Goal: Task Accomplishment & Management: Complete application form

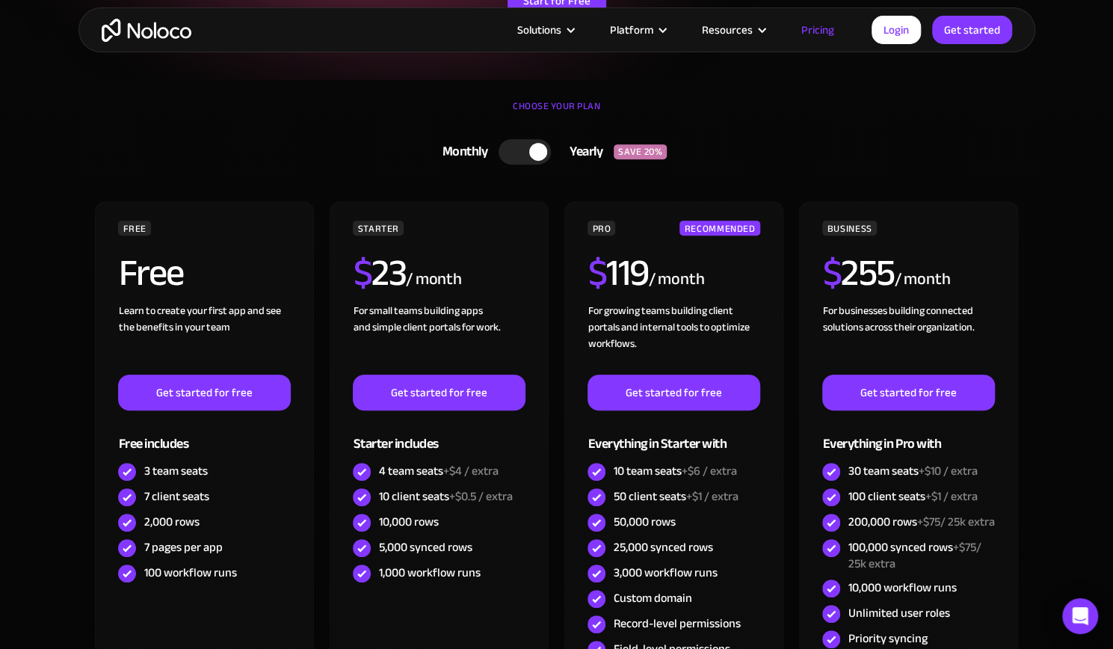
scroll to position [318, 0]
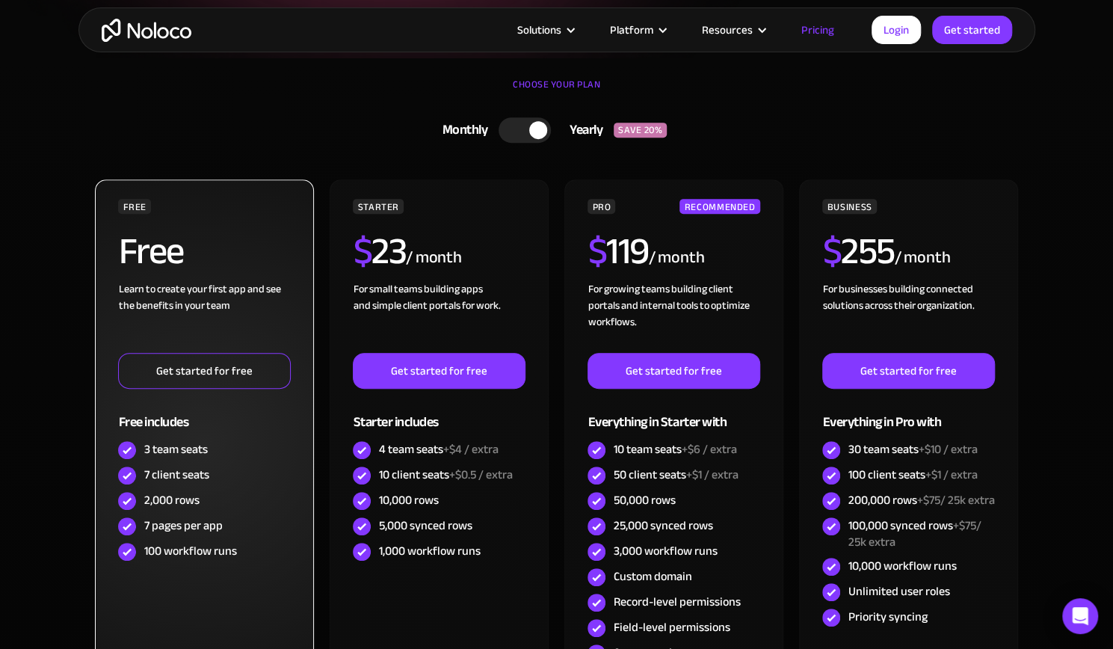
click at [238, 377] on link "Get started for free" at bounding box center [204, 371] width 172 height 36
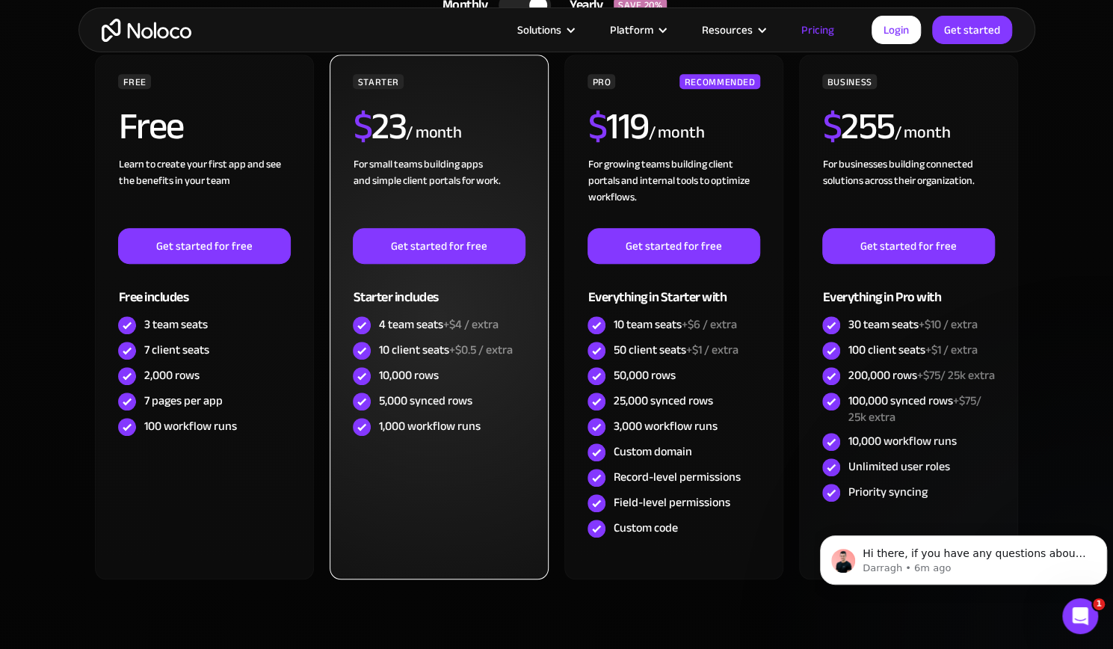
scroll to position [444, 0]
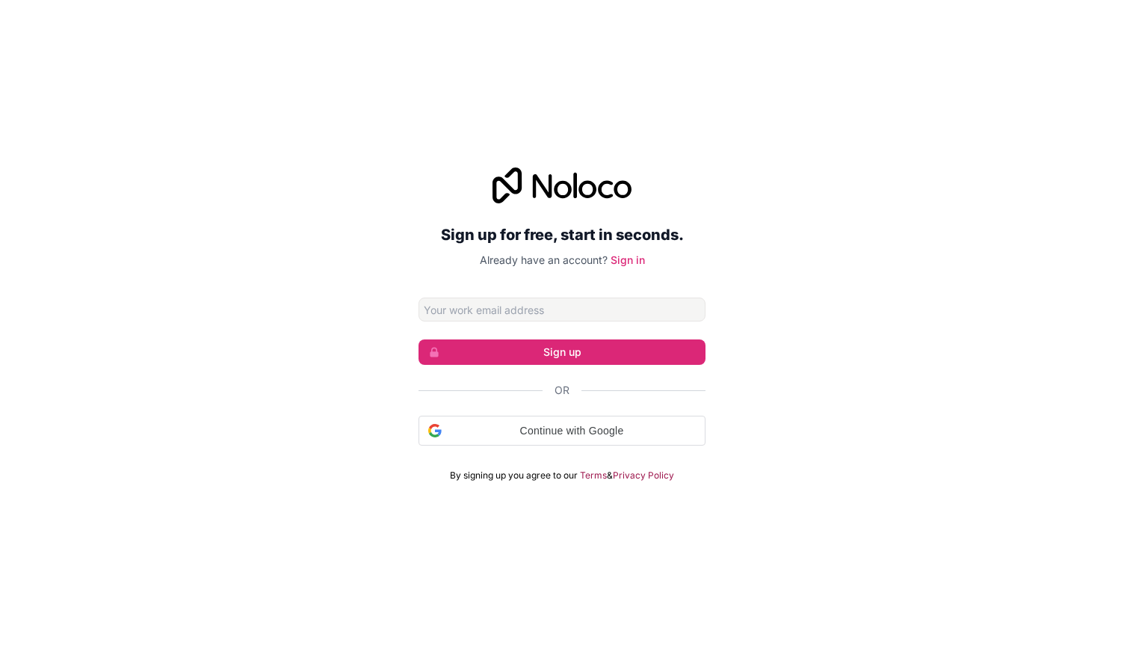
click at [594, 309] on input "Email address" at bounding box center [562, 310] width 287 height 24
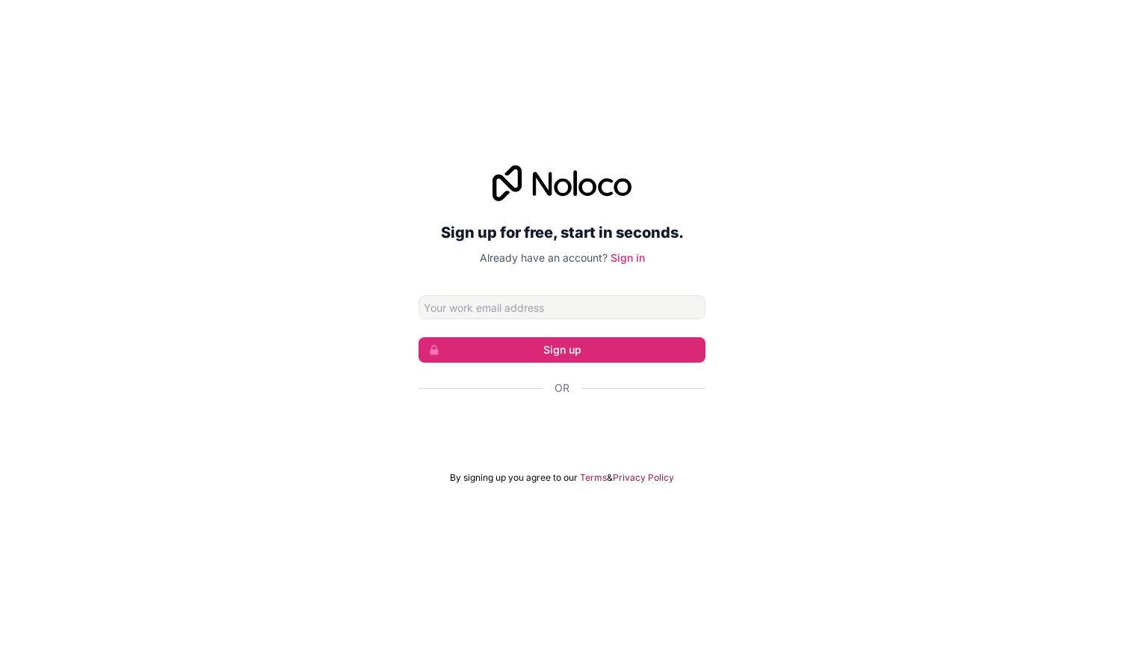
type input "khanh-my.nguyen@techhunt.vn"
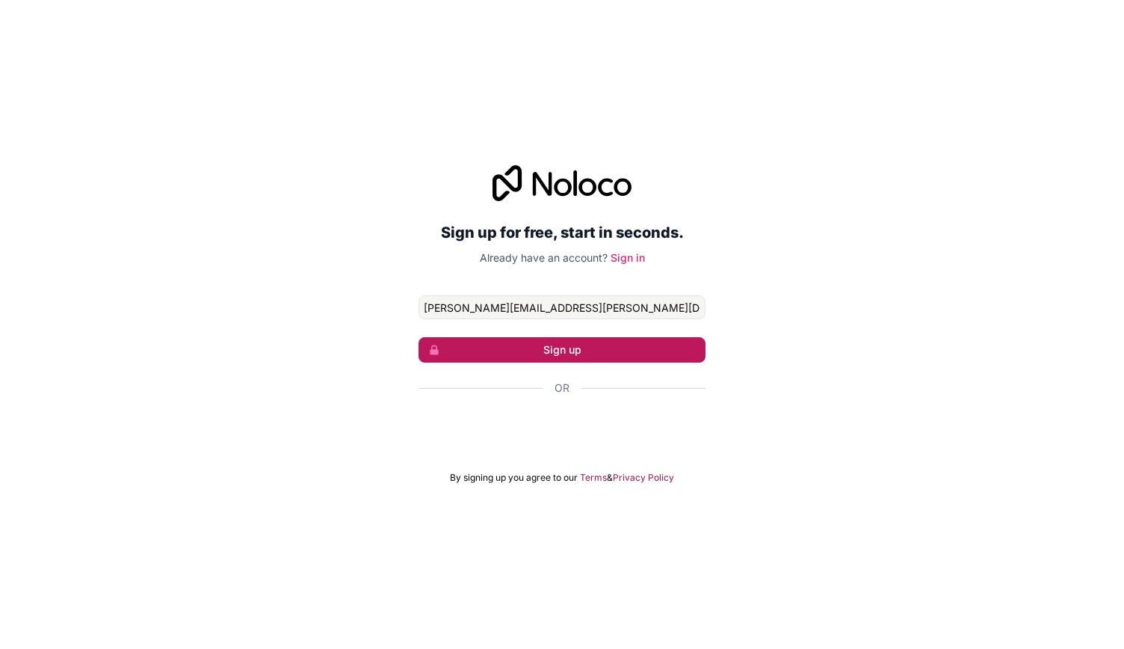
click at [602, 348] on button "Sign up" at bounding box center [562, 349] width 287 height 25
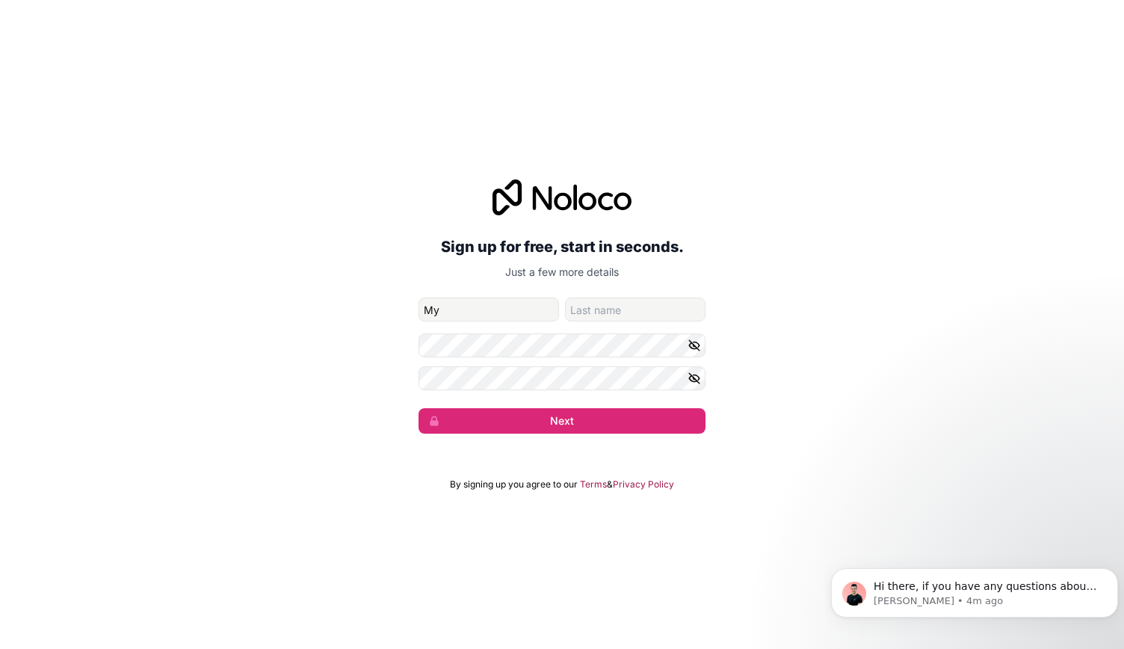
type input "My"
type input "n"
type input "Nguyen"
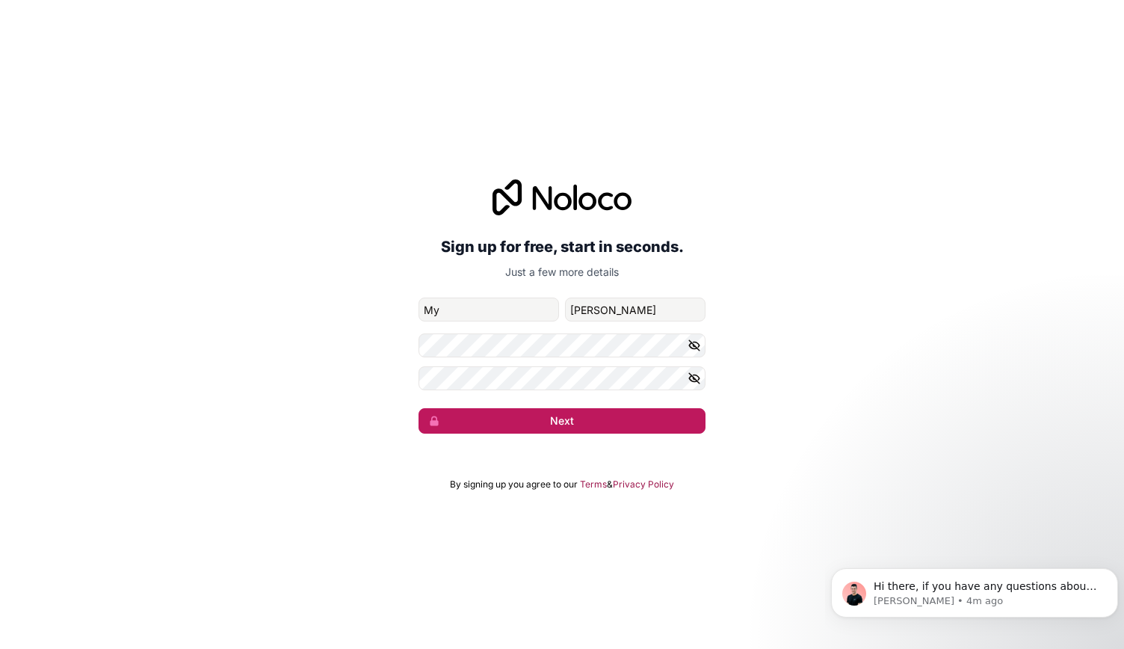
click at [563, 408] on button "Next" at bounding box center [562, 420] width 287 height 25
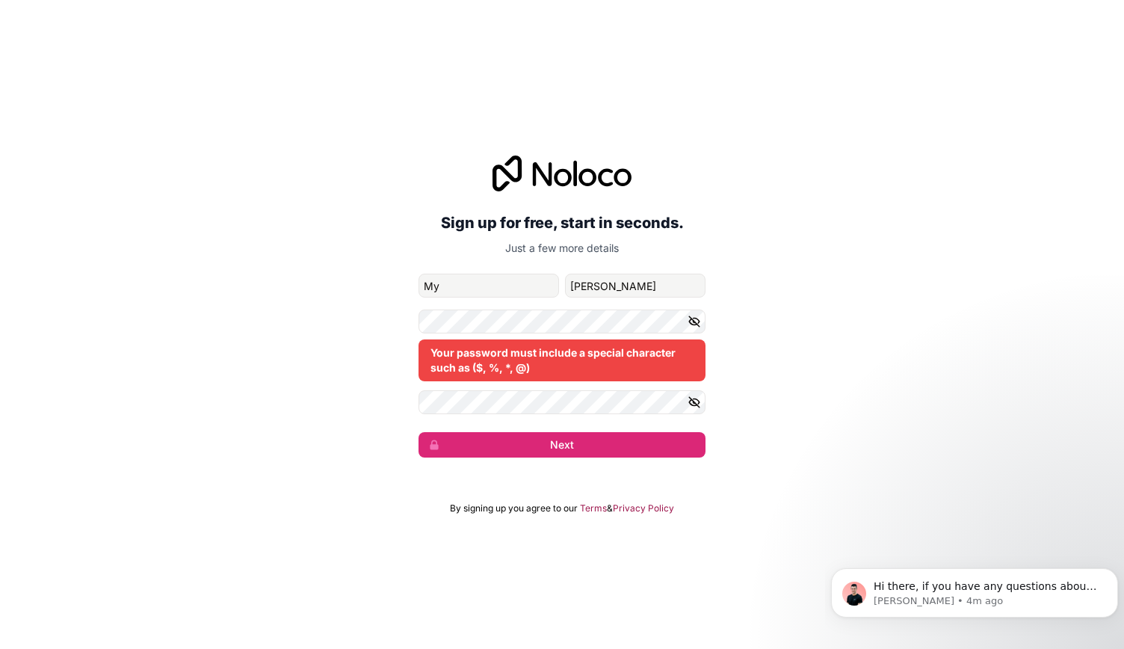
click at [703, 325] on button "button" at bounding box center [697, 321] width 18 height 24
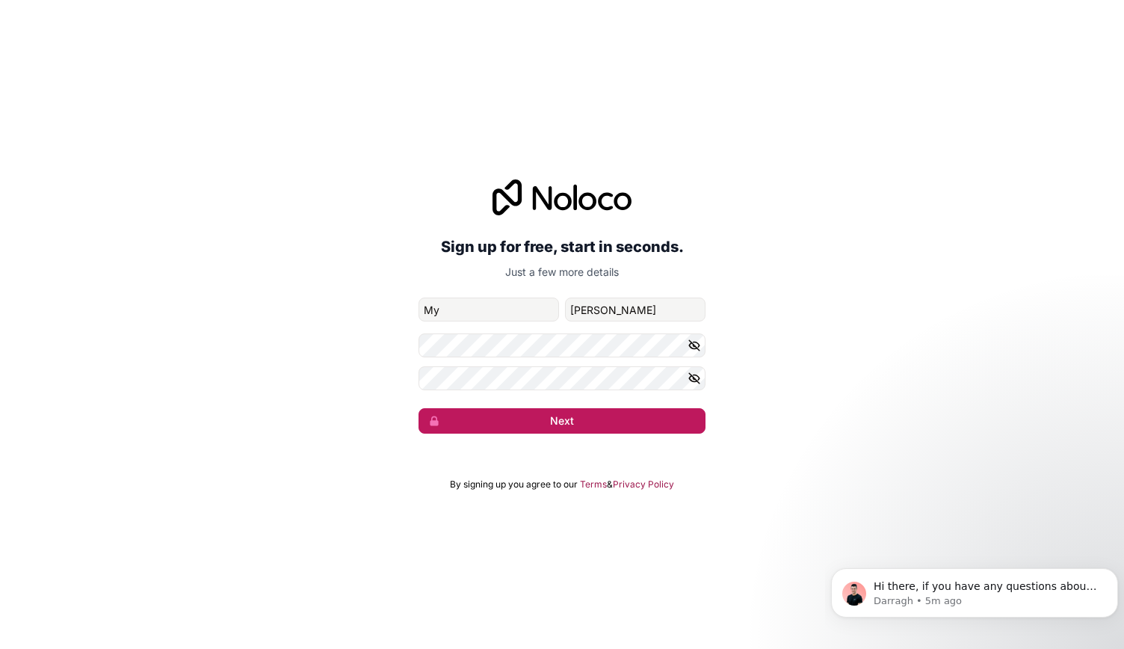
click at [620, 422] on button "Next" at bounding box center [562, 420] width 287 height 25
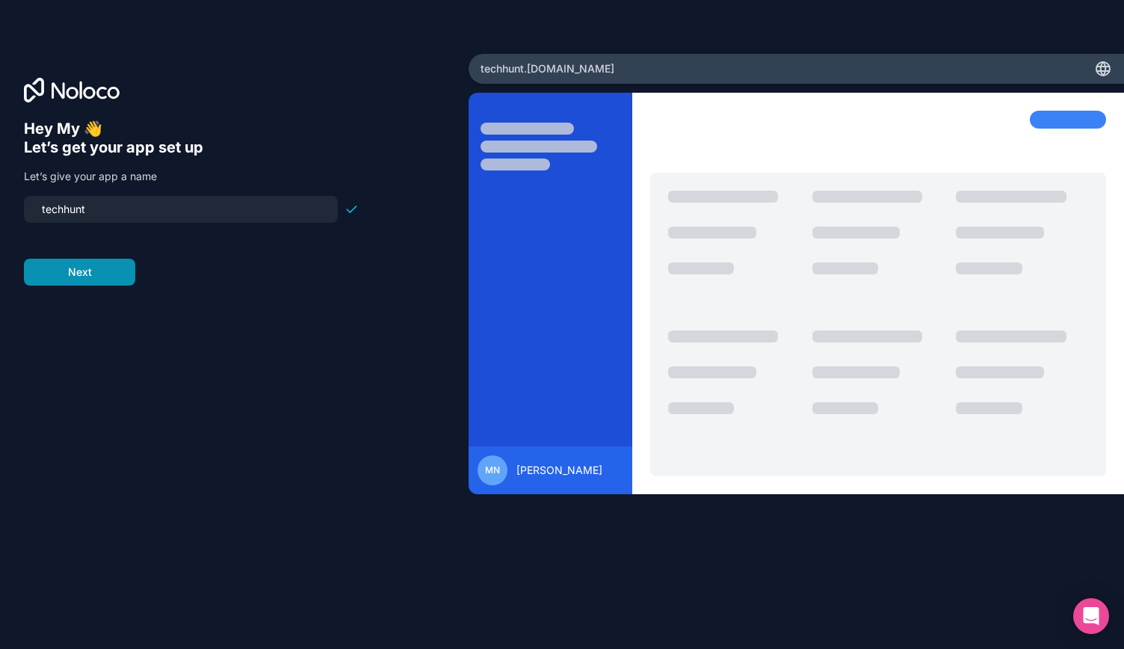
click at [84, 284] on button "Next" at bounding box center [79, 272] width 111 height 27
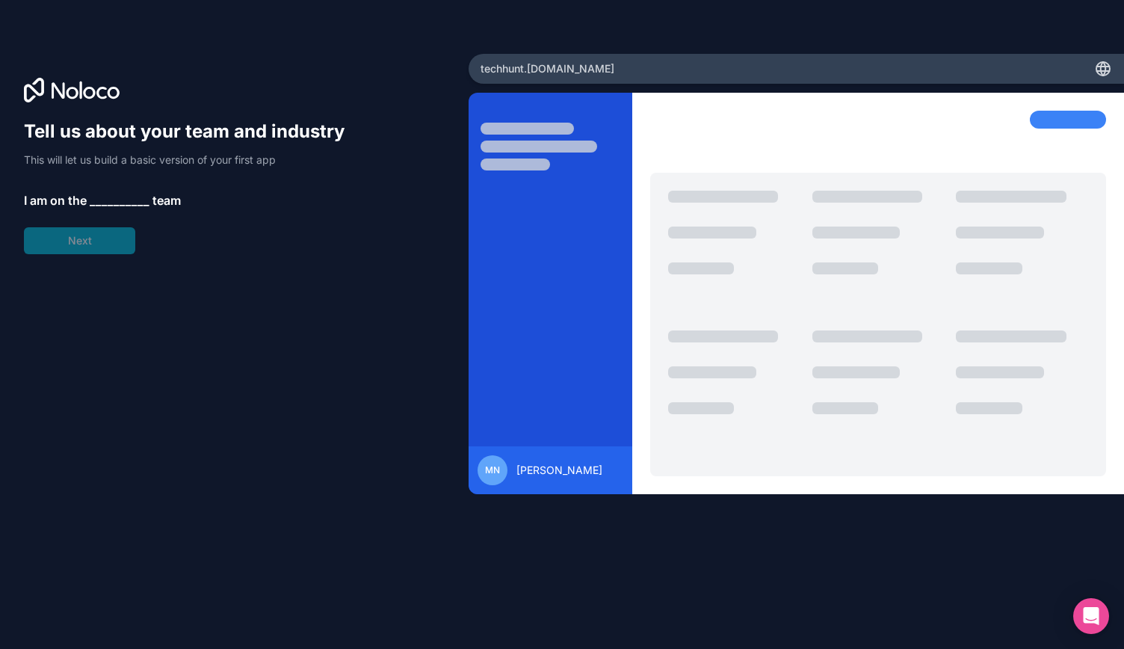
click at [102, 195] on span "__________" at bounding box center [120, 200] width 60 height 18
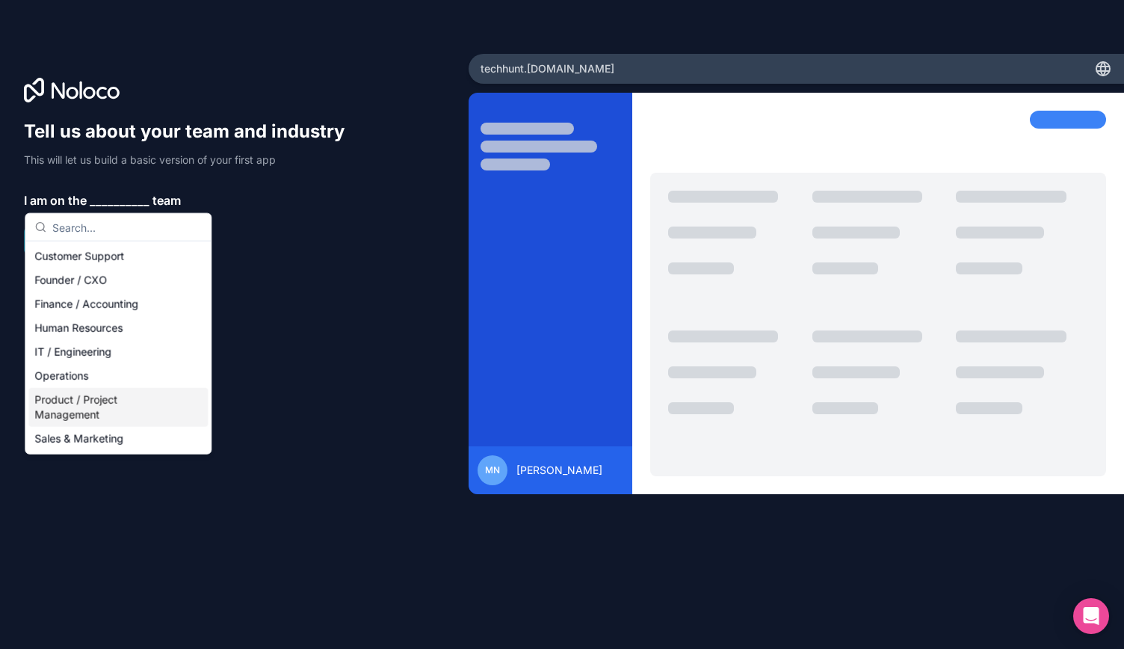
click at [115, 404] on div "Product / Project Management" at bounding box center [117, 407] width 179 height 39
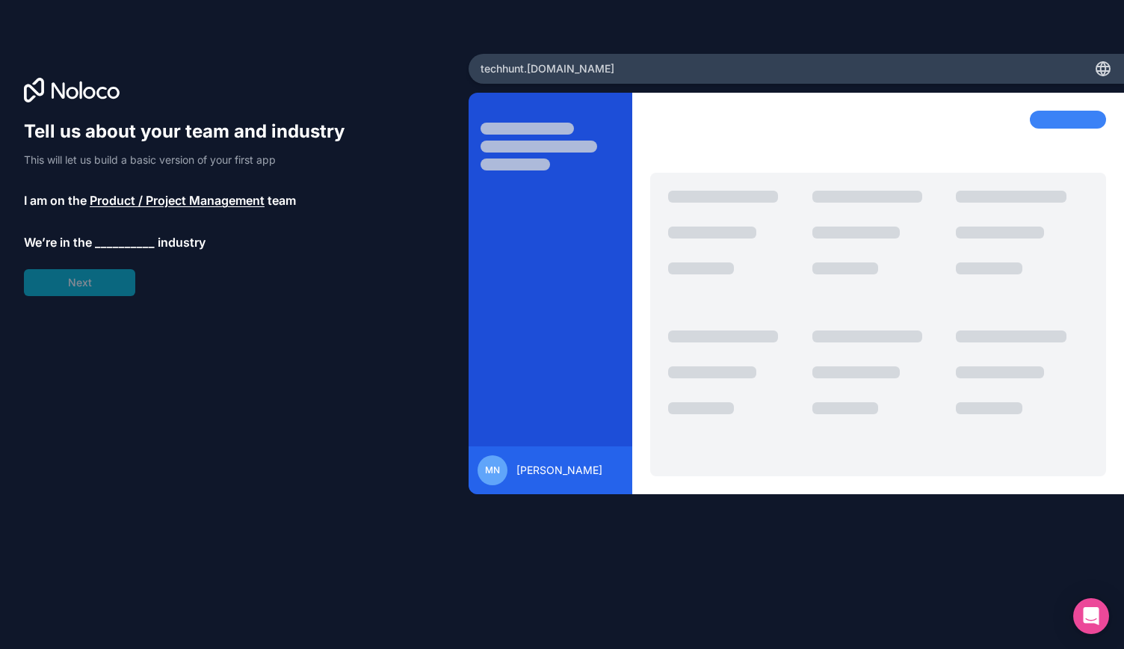
click at [117, 237] on span "__________" at bounding box center [125, 242] width 60 height 18
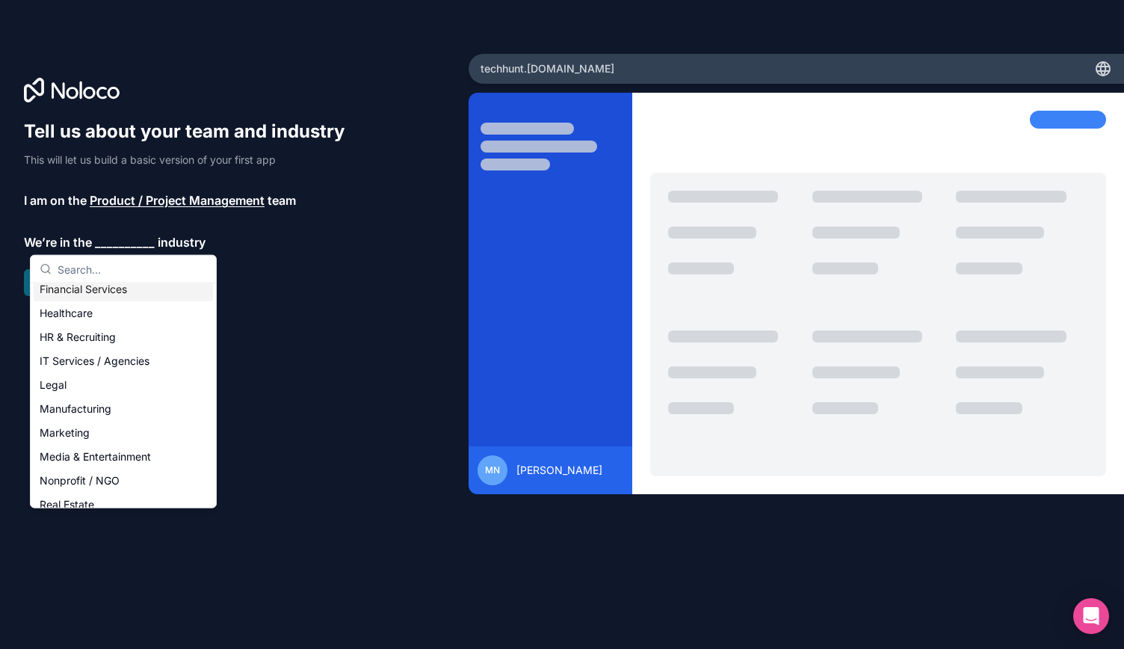
scroll to position [133, 0]
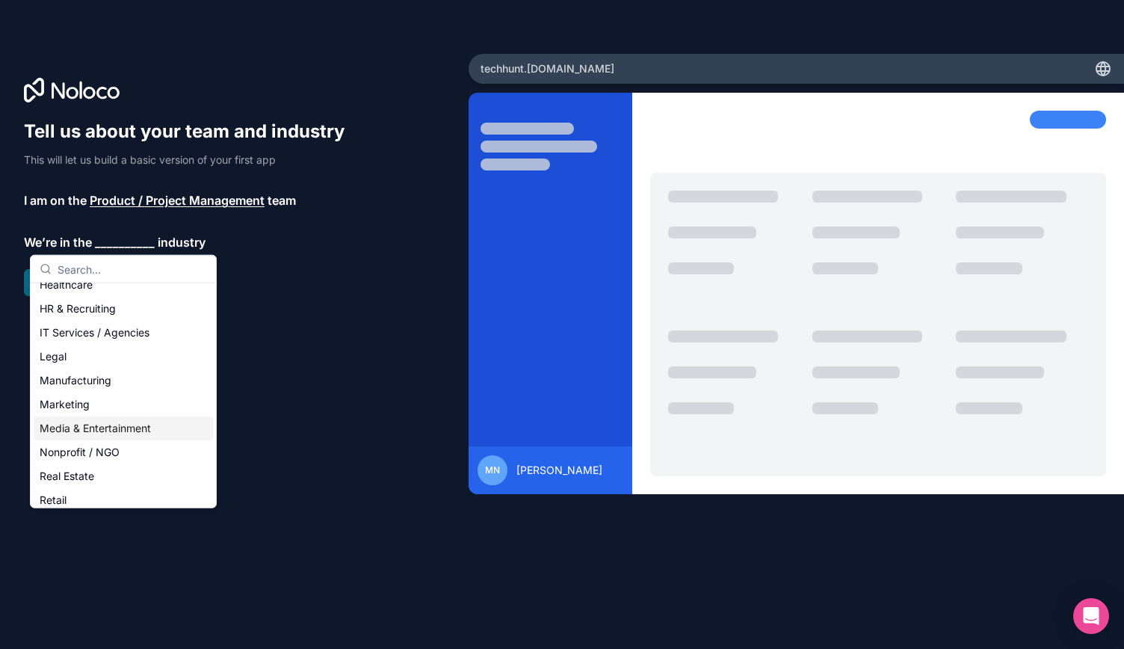
click at [126, 424] on div "Media & Entertainment" at bounding box center [123, 428] width 179 height 24
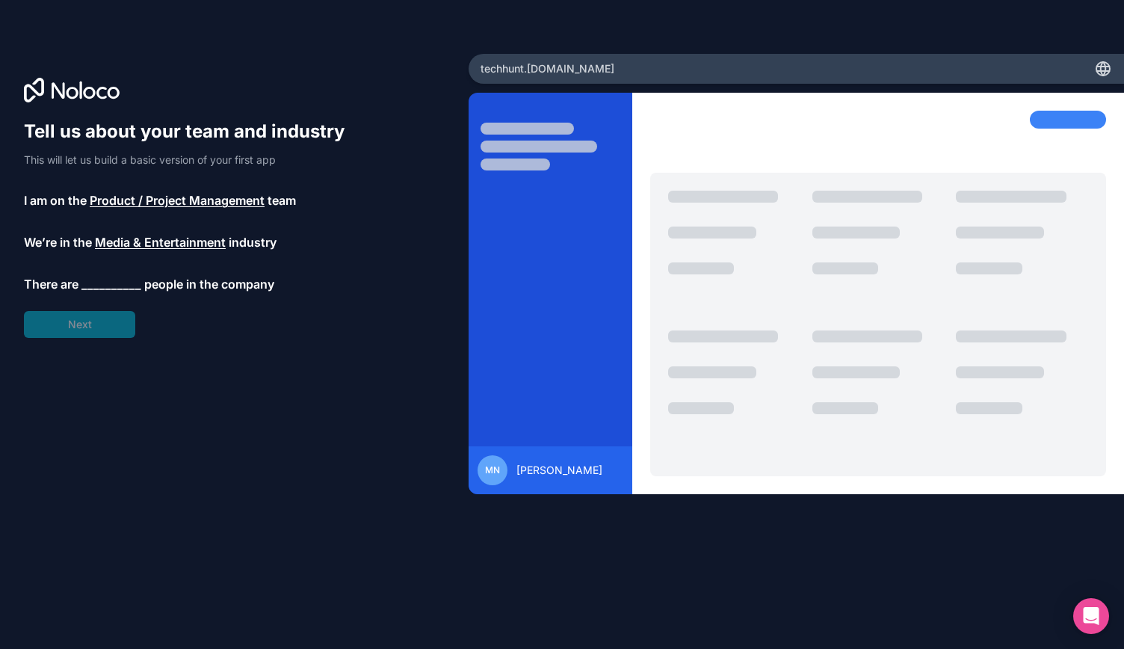
click at [99, 286] on span "__________" at bounding box center [111, 284] width 60 height 18
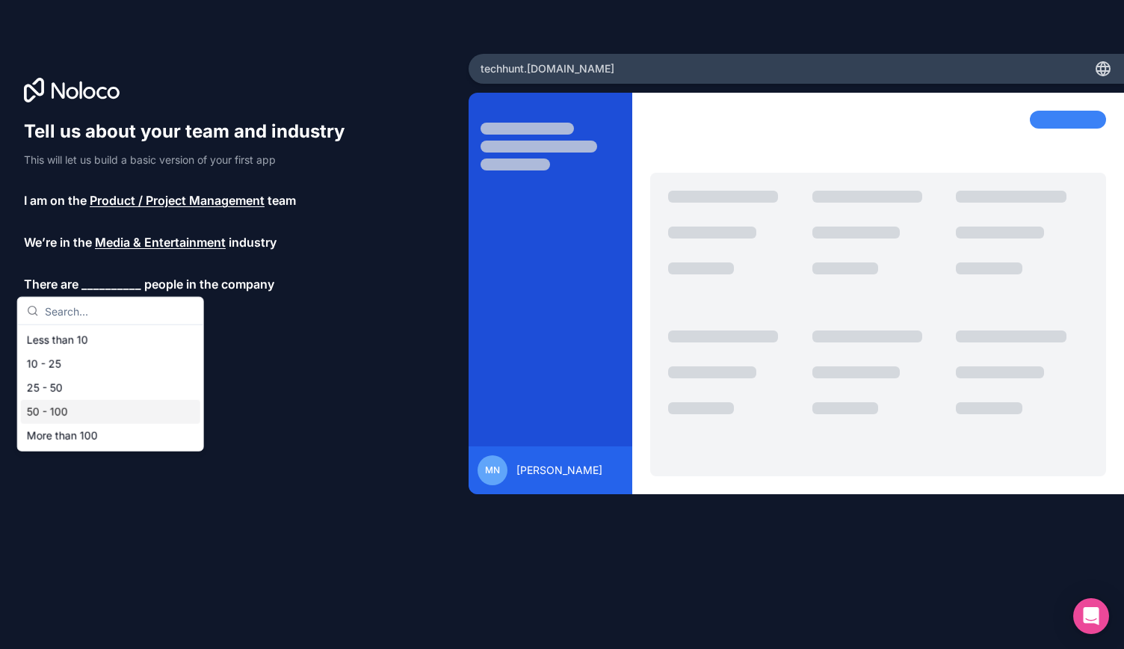
click at [96, 405] on div "50 - 100" at bounding box center [110, 412] width 179 height 24
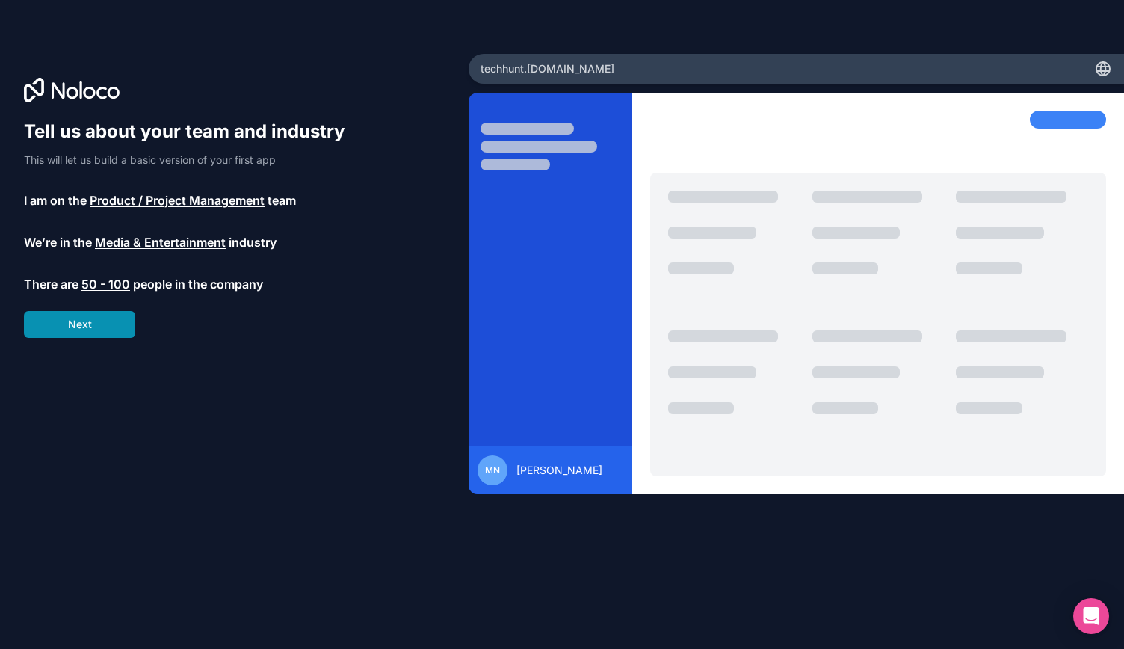
click at [94, 333] on button "Next" at bounding box center [79, 324] width 111 height 27
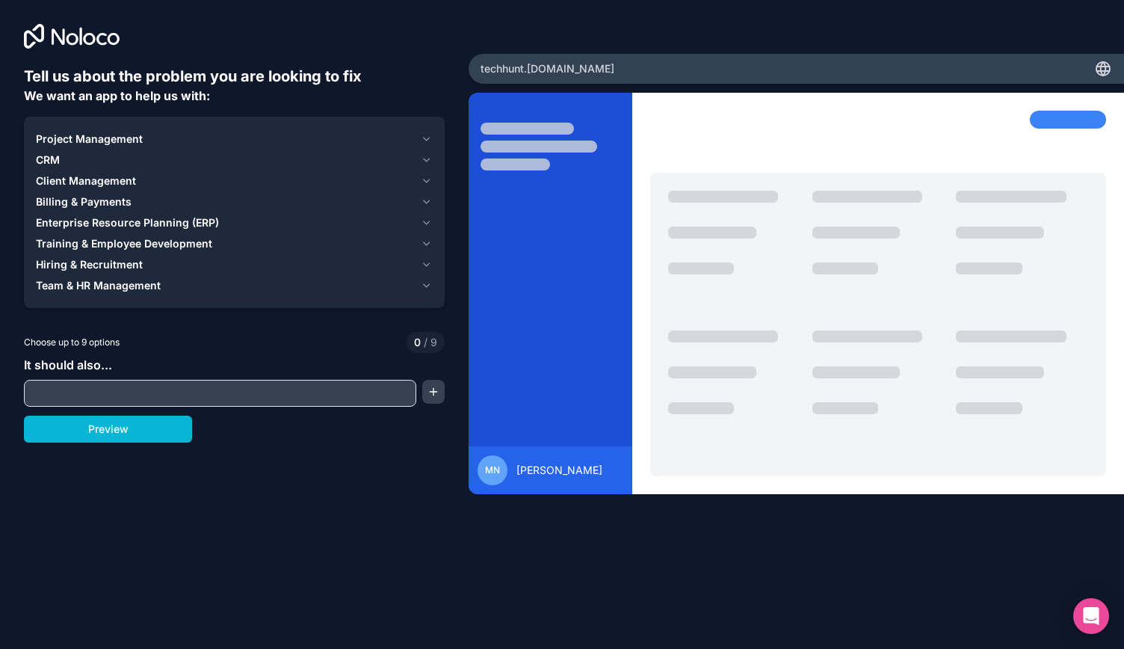
click at [187, 286] on div "Team & HR Management" at bounding box center [225, 285] width 379 height 15
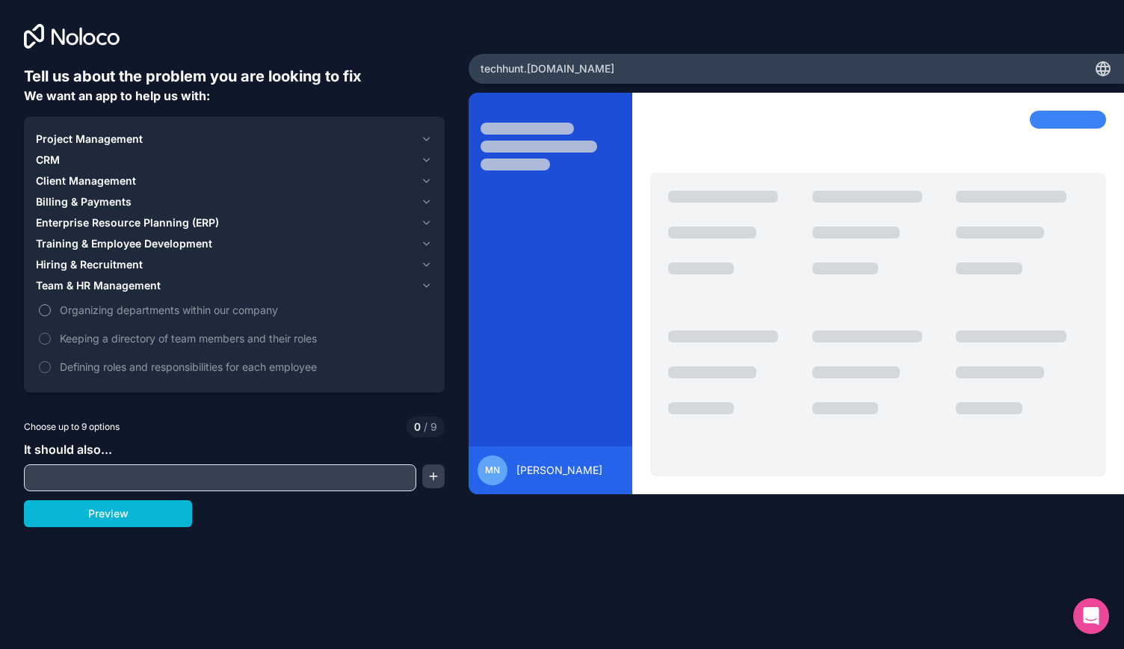
click at [179, 314] on span "Organizing departments within our company" at bounding box center [245, 310] width 370 height 16
click at [51, 314] on button "Organizing departments within our company" at bounding box center [45, 310] width 12 height 12
click at [184, 339] on span "Keeping a directory of team members and their roles" at bounding box center [245, 338] width 370 height 16
click at [51, 339] on button "Keeping a directory of team members and their roles" at bounding box center [45, 339] width 12 height 12
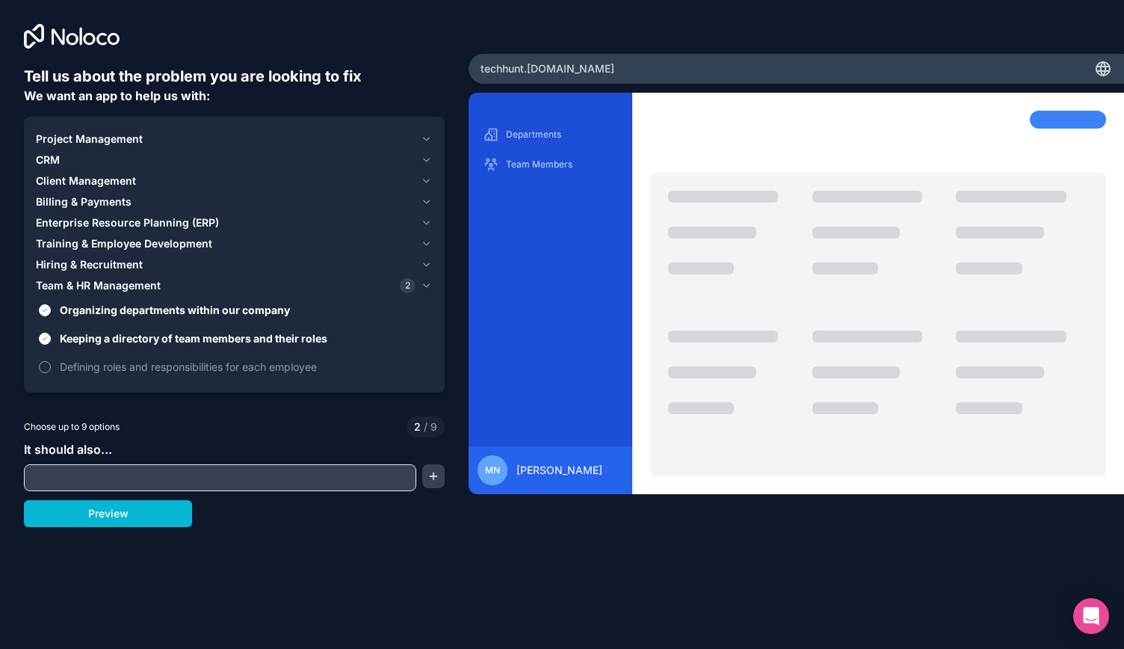
click at [185, 367] on span "Defining roles and responsibilities for each employee" at bounding box center [245, 367] width 370 height 16
click at [51, 367] on button "Defining roles and responsibilities for each employee" at bounding box center [45, 367] width 12 height 12
click at [161, 470] on input "text" at bounding box center [220, 477] width 385 height 21
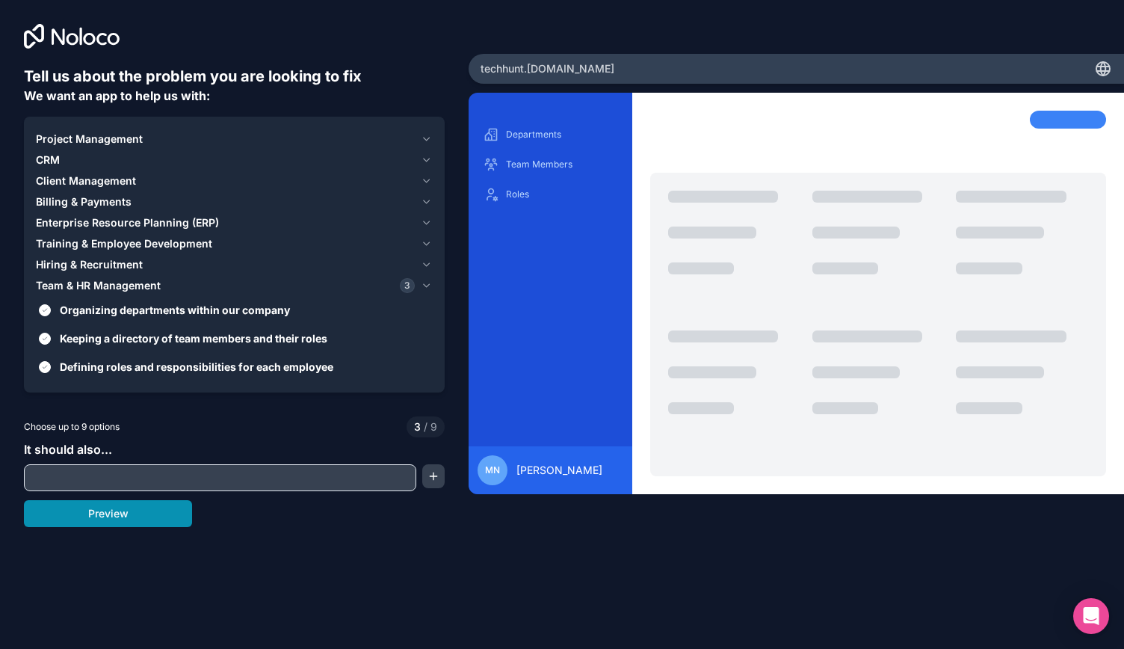
click at [143, 514] on button "Preview" at bounding box center [108, 513] width 168 height 27
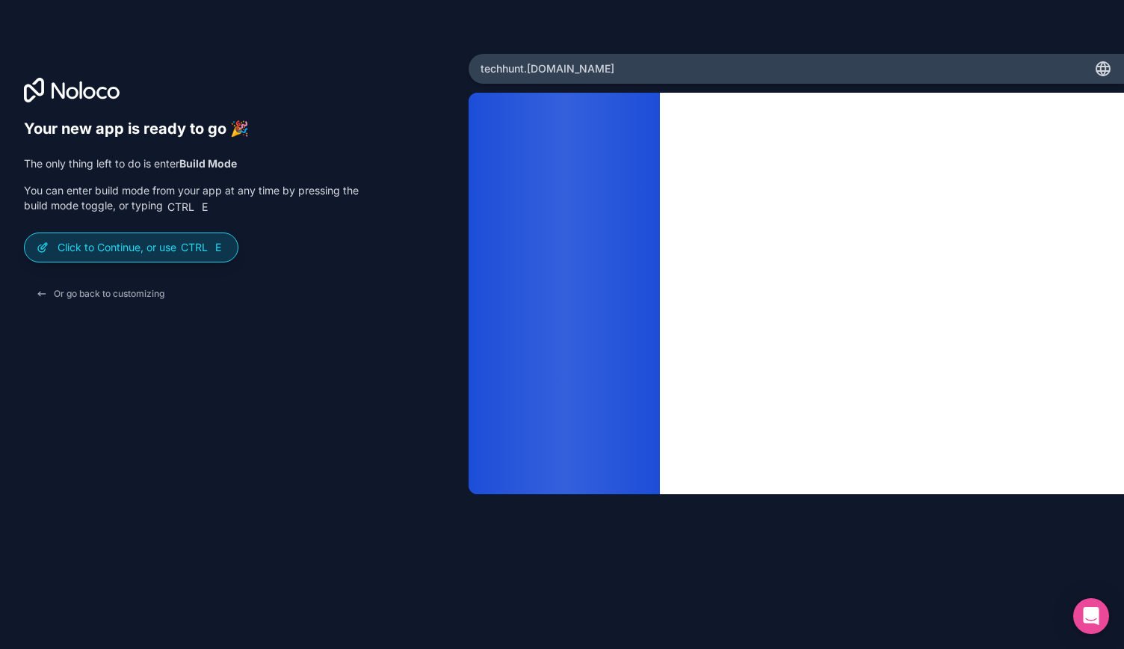
click at [142, 250] on p "Click to Continue, or use Ctrl E" at bounding box center [142, 247] width 168 height 15
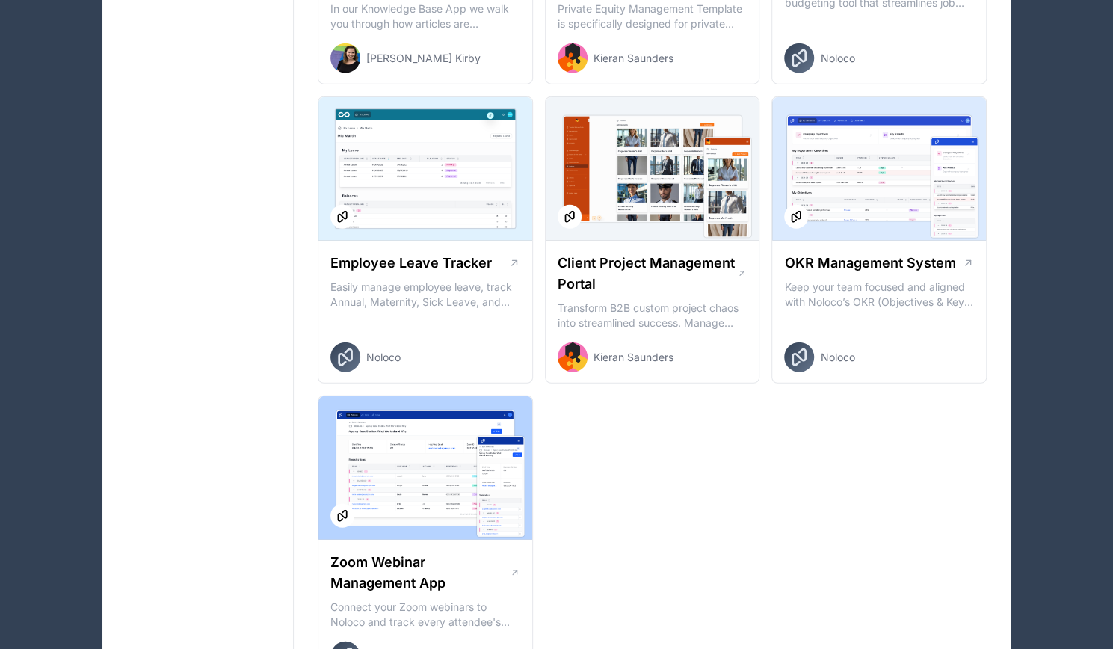
scroll to position [2145, 0]
